Goal: Information Seeking & Learning: Learn about a topic

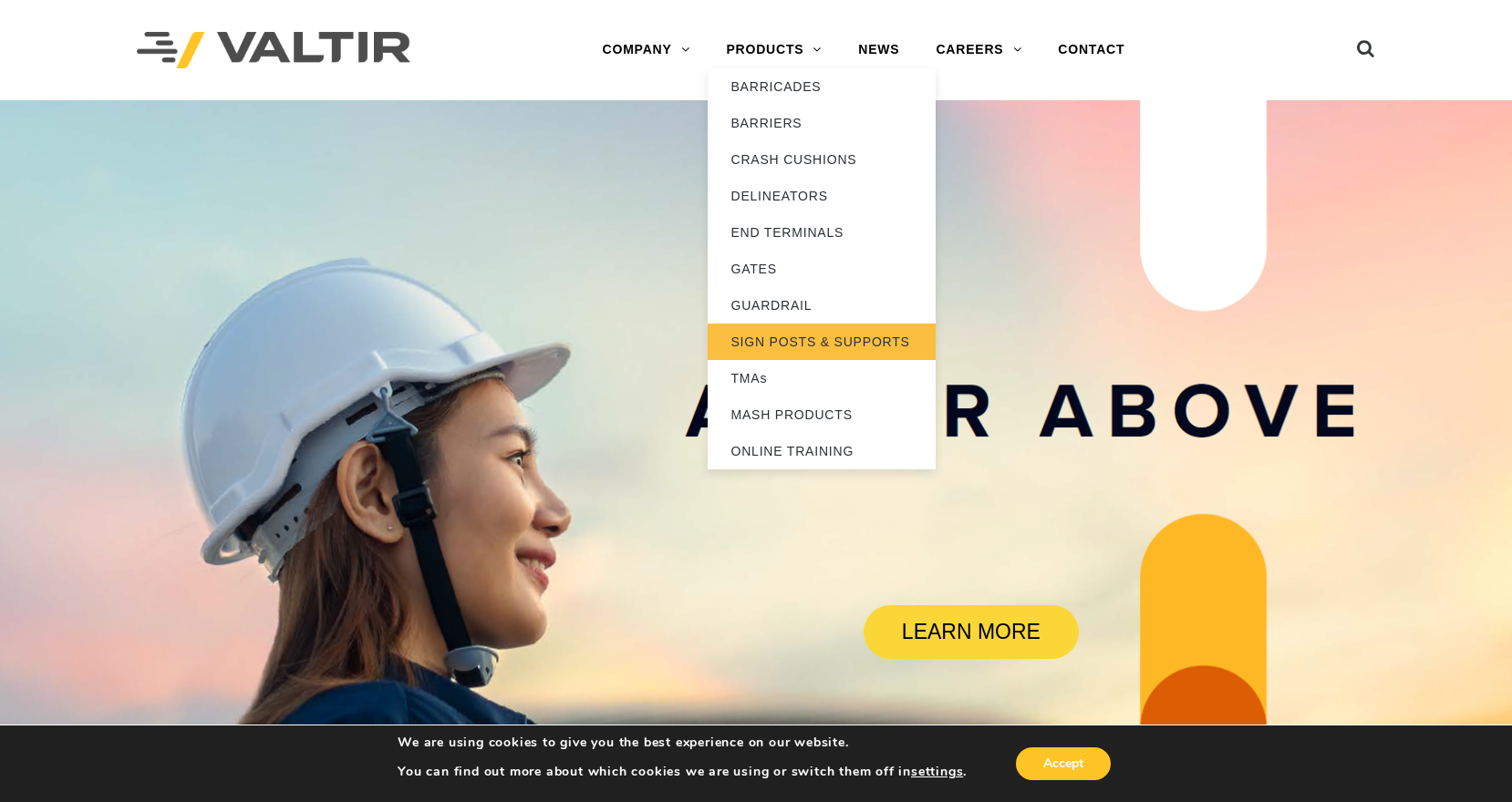
click at [790, 339] on link "SIGN POSTS & SUPPORTS" at bounding box center [821, 342] width 228 height 37
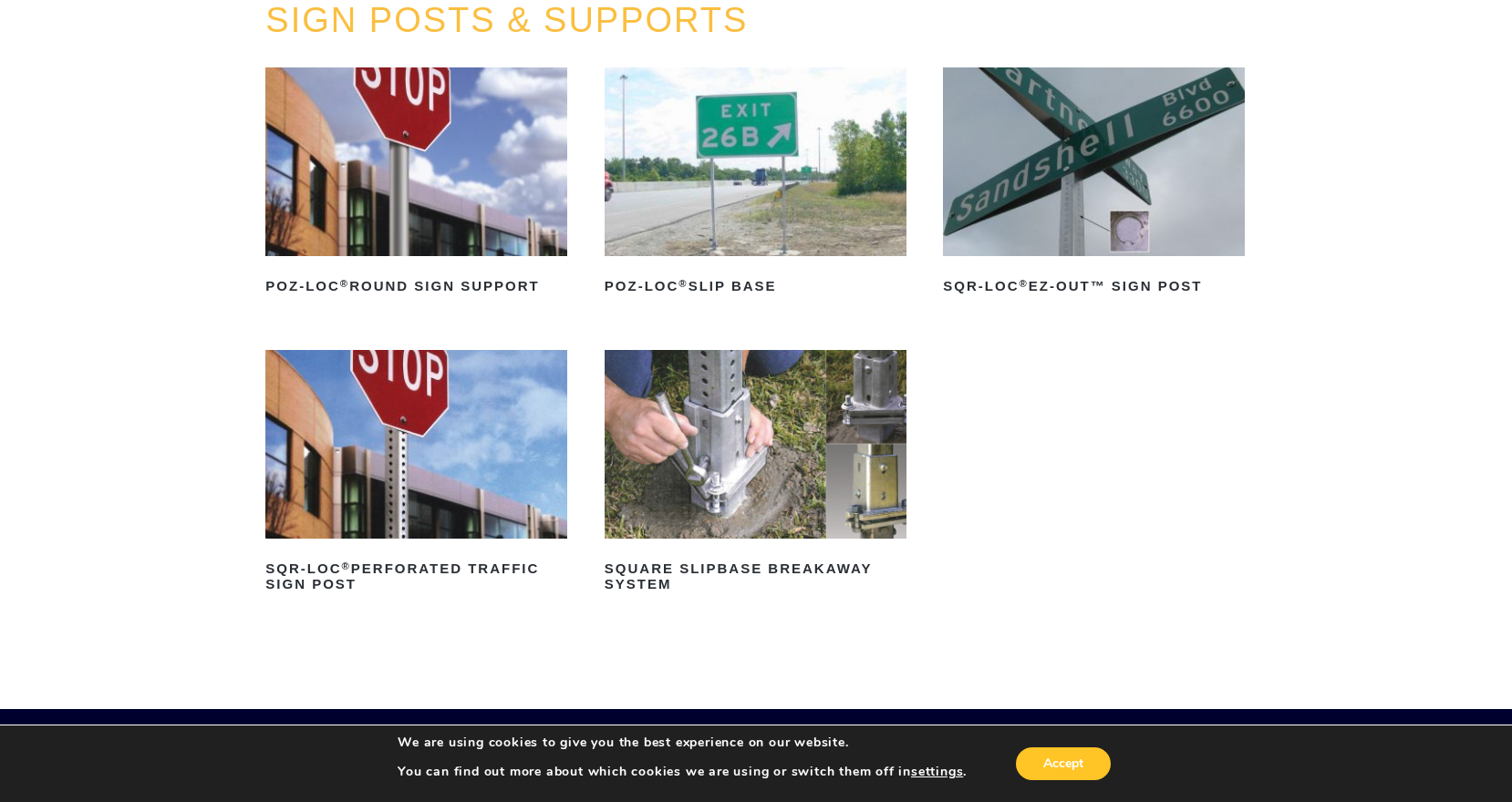
scroll to position [273, 0]
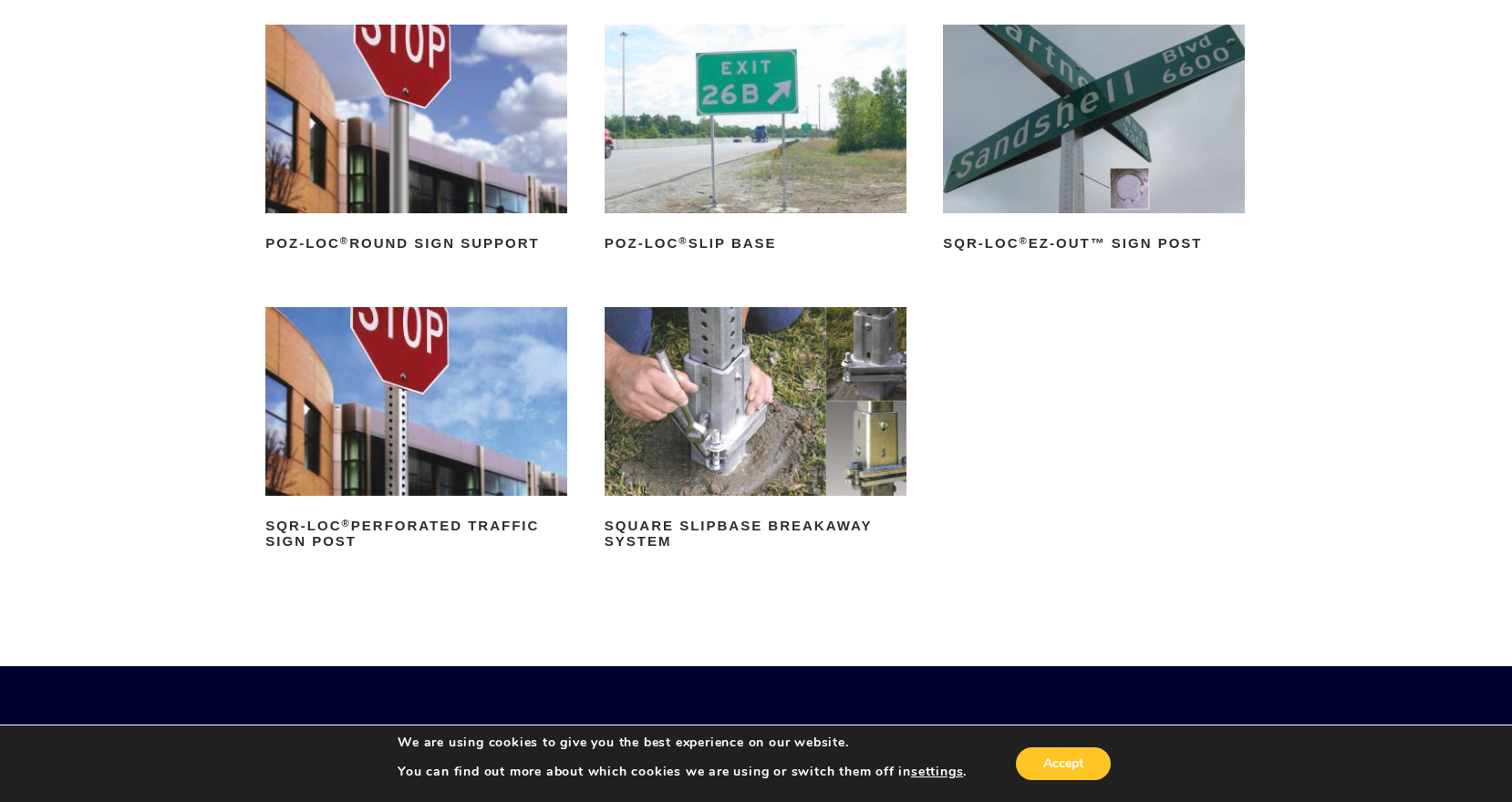
click at [755, 376] on img at bounding box center [755, 401] width 302 height 188
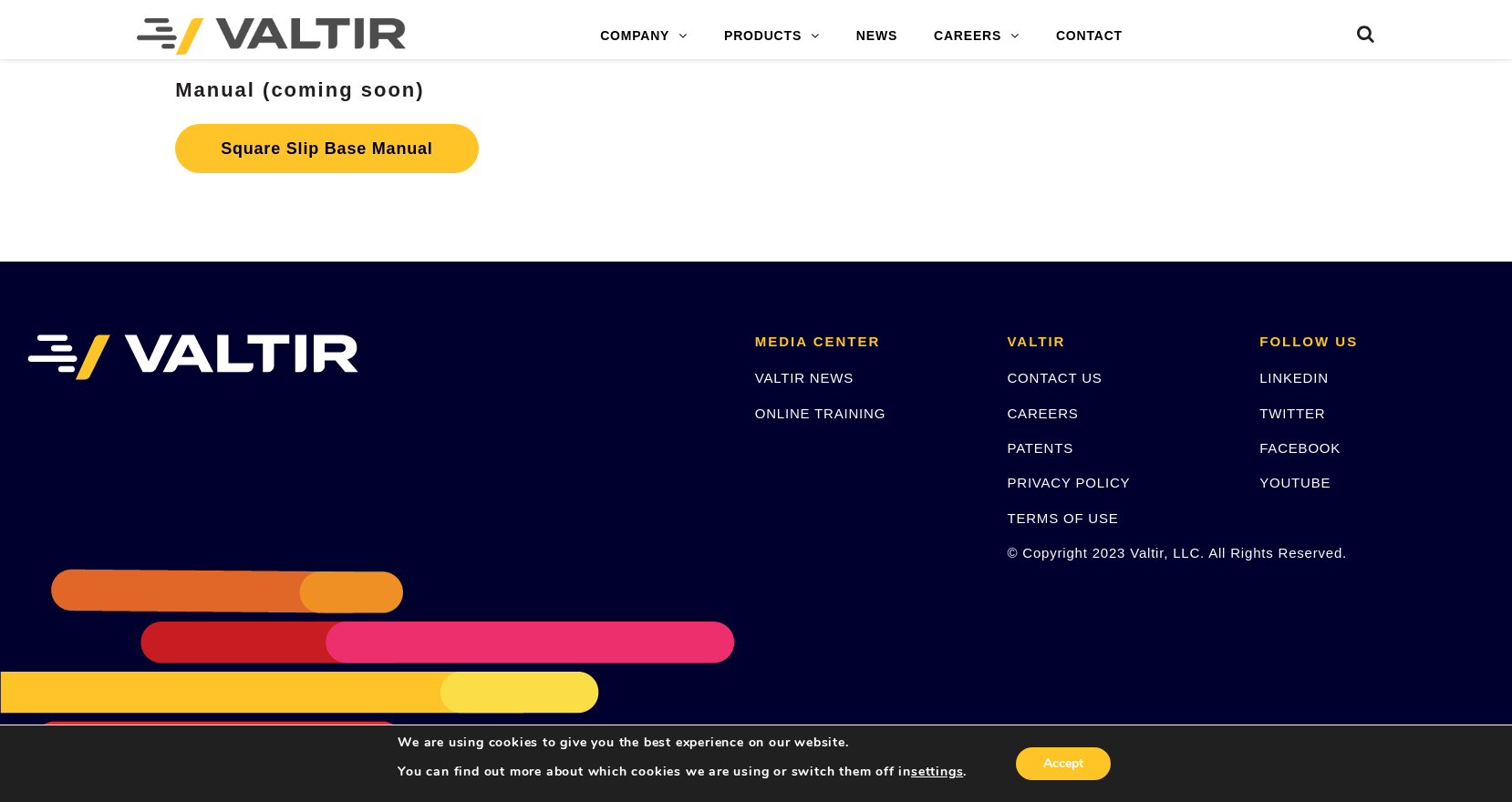
scroll to position [3271, 0]
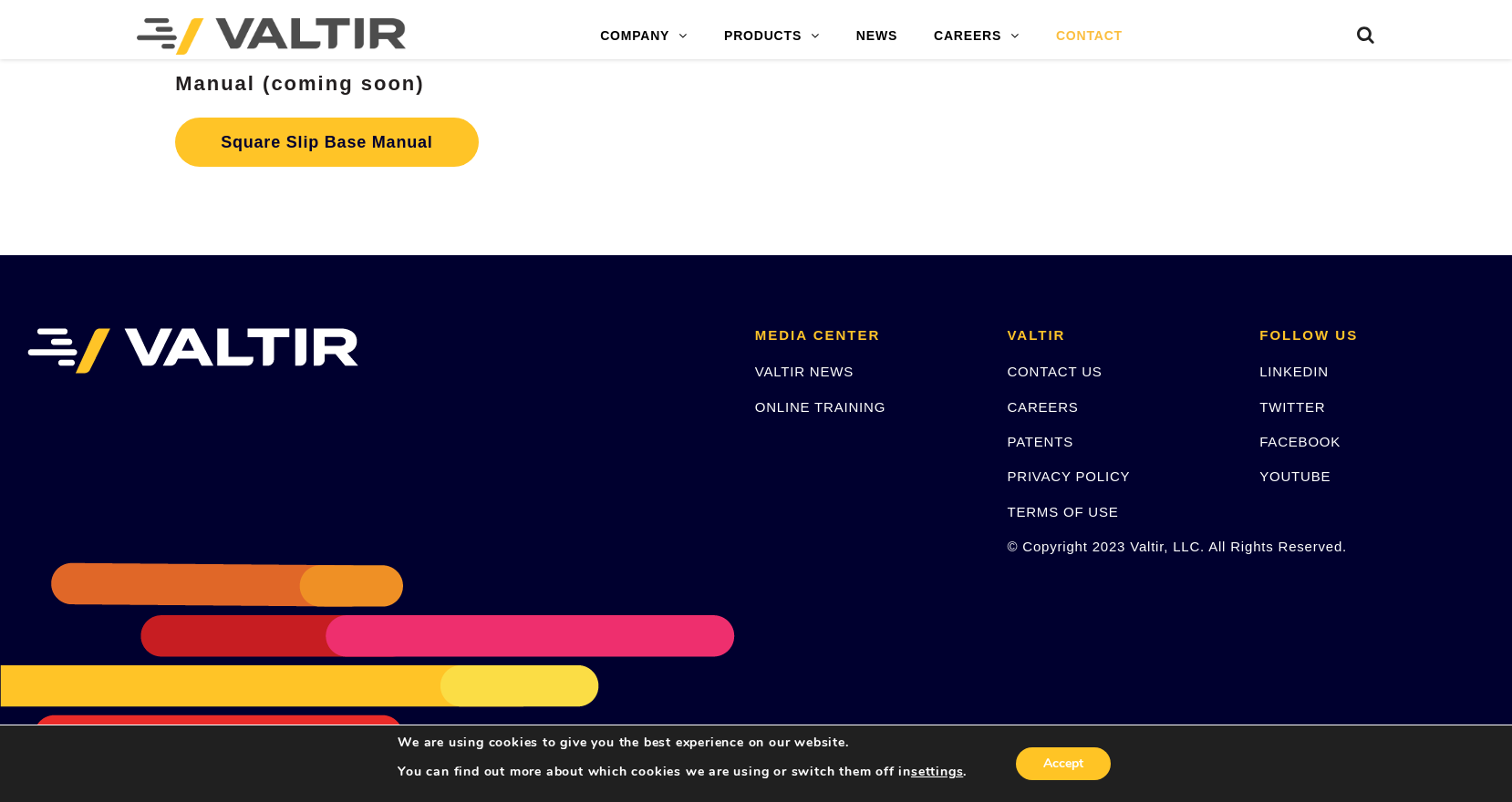
click at [1075, 32] on link "CONTACT" at bounding box center [1089, 37] width 103 height 37
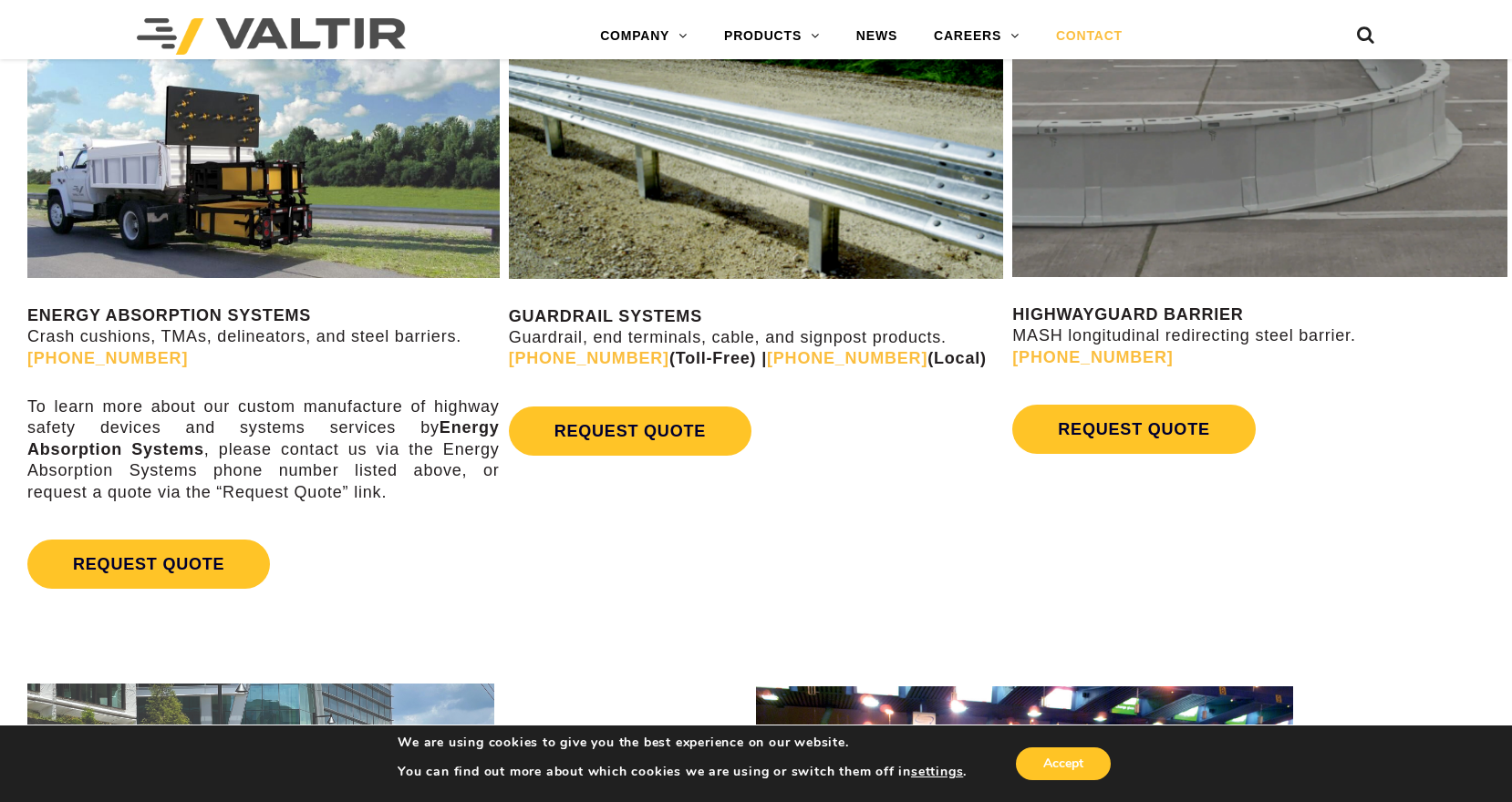
scroll to position [1003, 0]
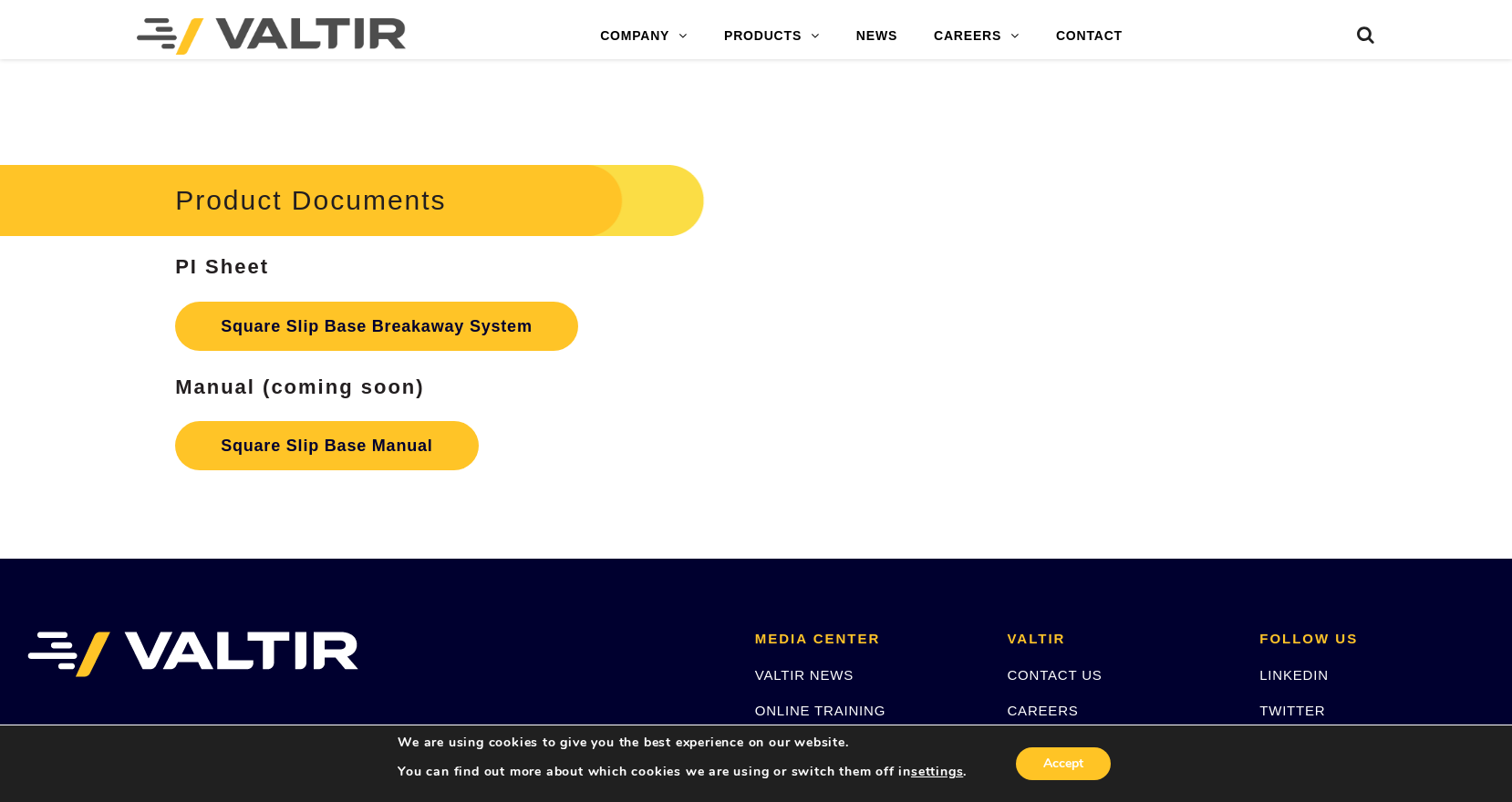
scroll to position [2997, 0]
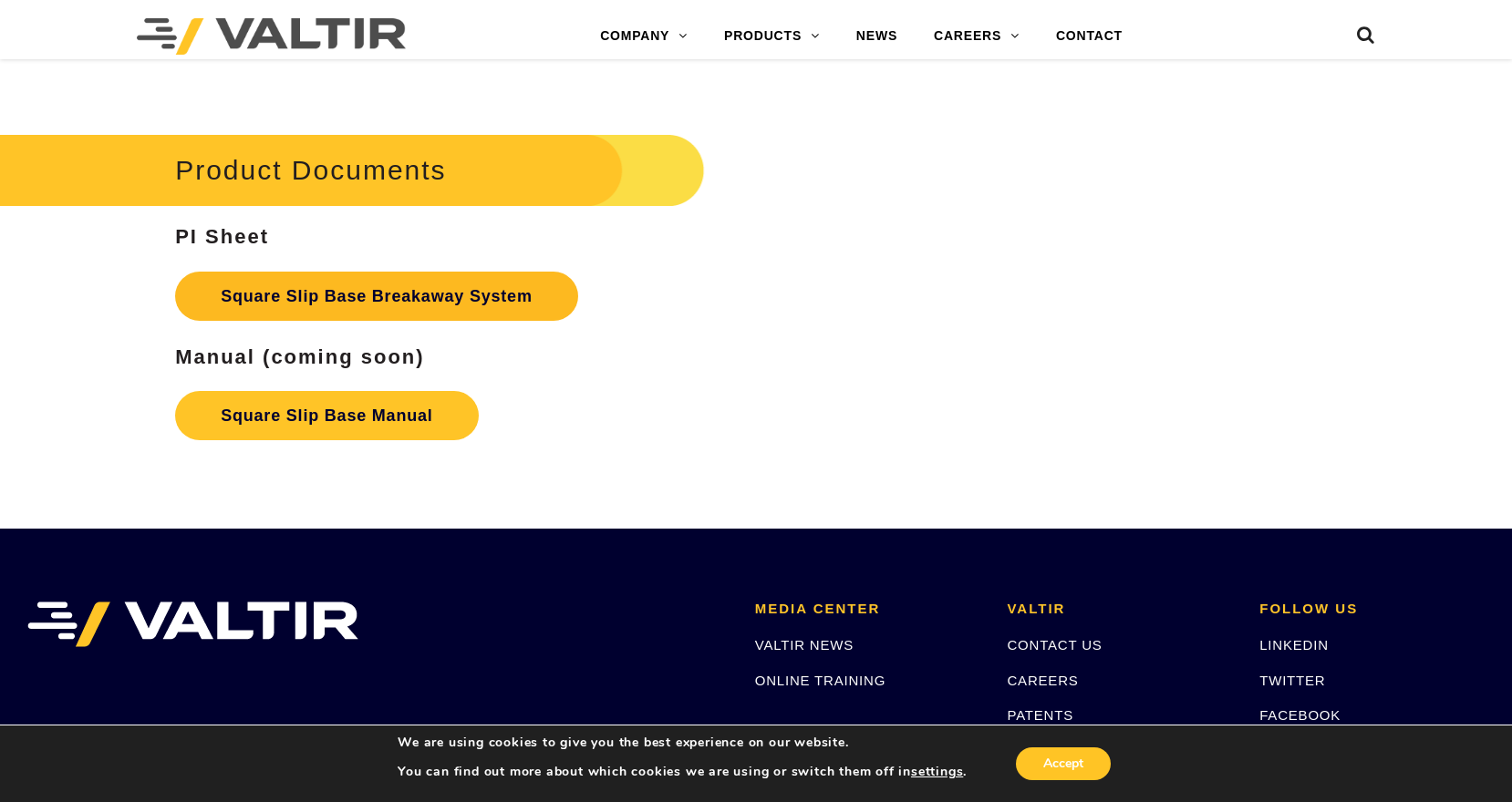
click at [355, 291] on link "Square Slip Base Breakaway System" at bounding box center [376, 295] width 403 height 49
